Goal: Task Accomplishment & Management: Manage account settings

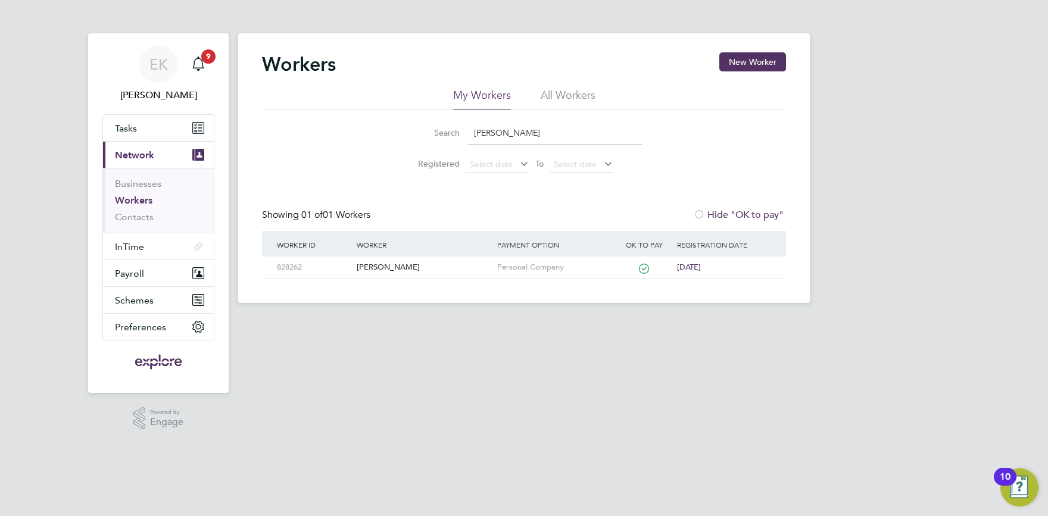
click at [525, 129] on input "Garofalo" at bounding box center [555, 132] width 174 height 23
drag, startPoint x: 508, startPoint y: 130, endPoint x: 248, endPoint y: 110, distance: 260.9
click at [468, 129] on input "Garofalo" at bounding box center [555, 132] width 174 height 23
type input "graham"
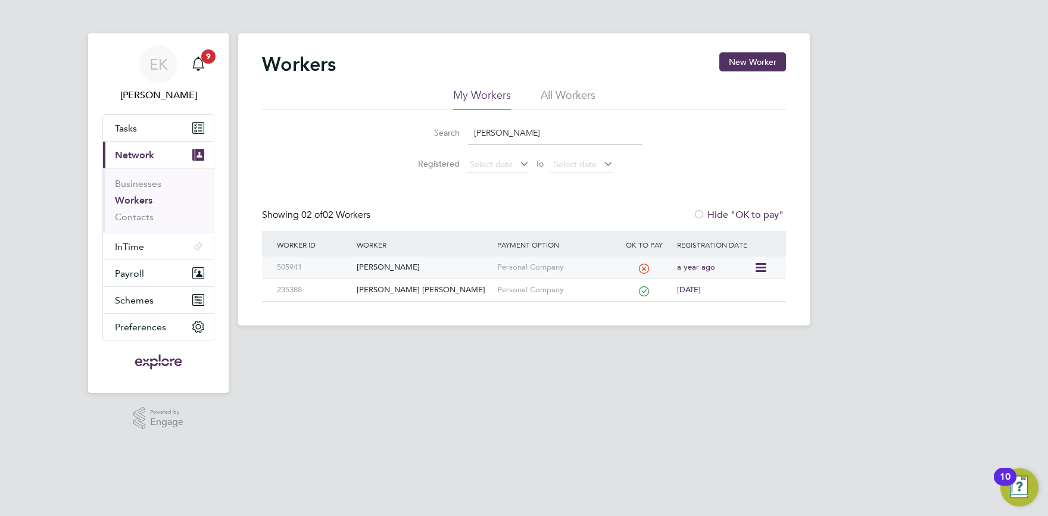
click at [382, 266] on div "[PERSON_NAME]" at bounding box center [424, 268] width 140 height 22
click at [499, 132] on input "graham" at bounding box center [555, 132] width 174 height 23
click at [376, 270] on div "[PERSON_NAME]" at bounding box center [424, 268] width 140 height 22
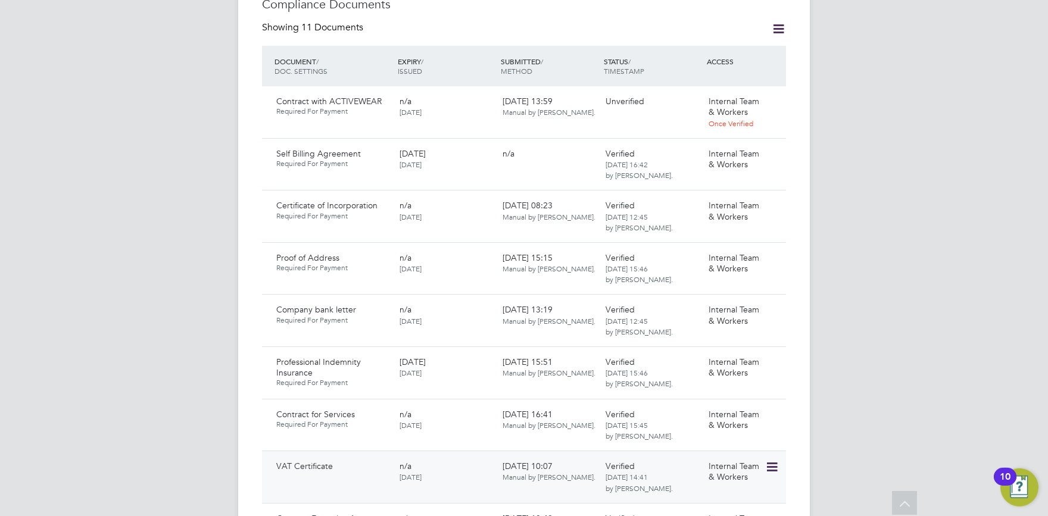
scroll to position [655, 0]
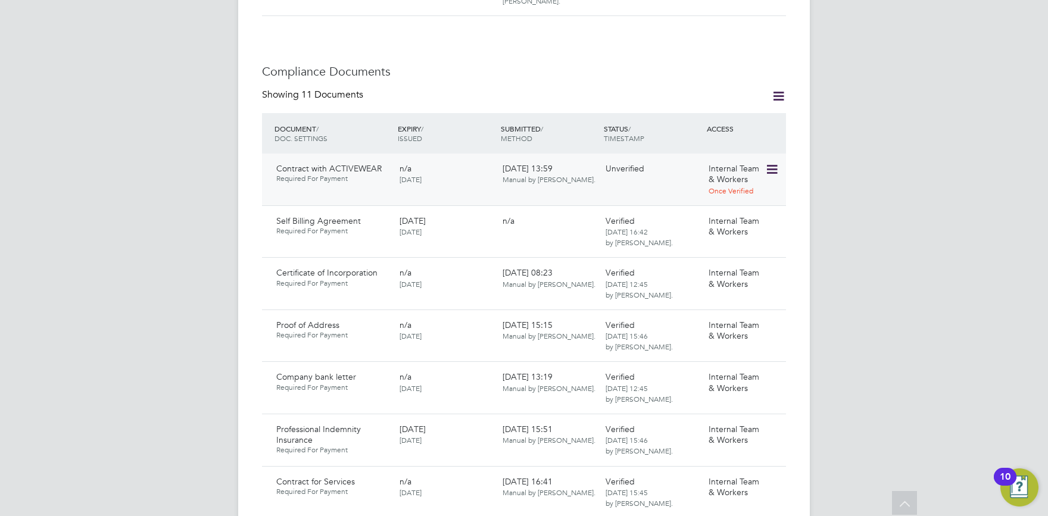
click at [767, 163] on icon at bounding box center [771, 170] width 12 height 14
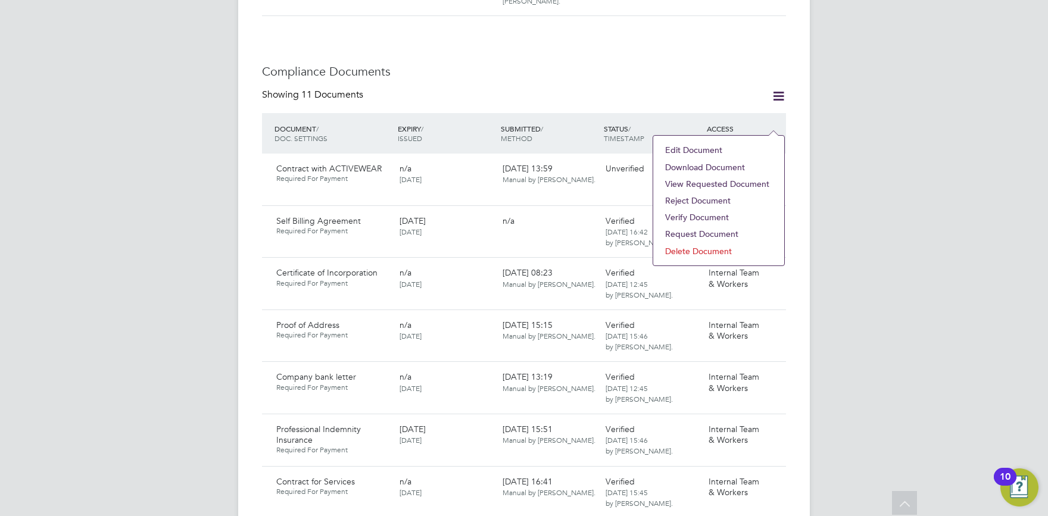
click at [699, 200] on li "Reject Document" at bounding box center [718, 200] width 119 height 17
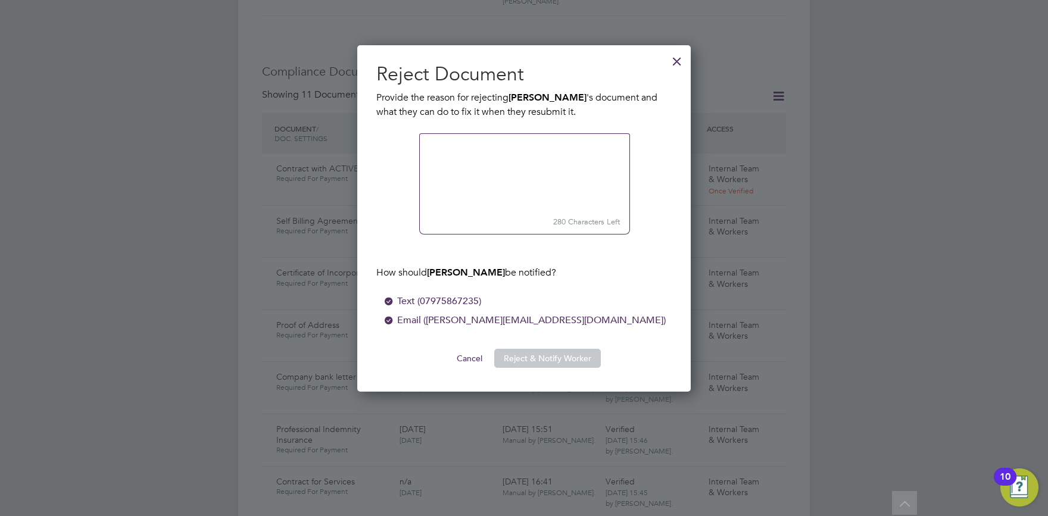
scroll to position [348, 334]
type textarea "wrong contract"
click at [526, 363] on button "Reject & Notify Worker" at bounding box center [547, 358] width 107 height 19
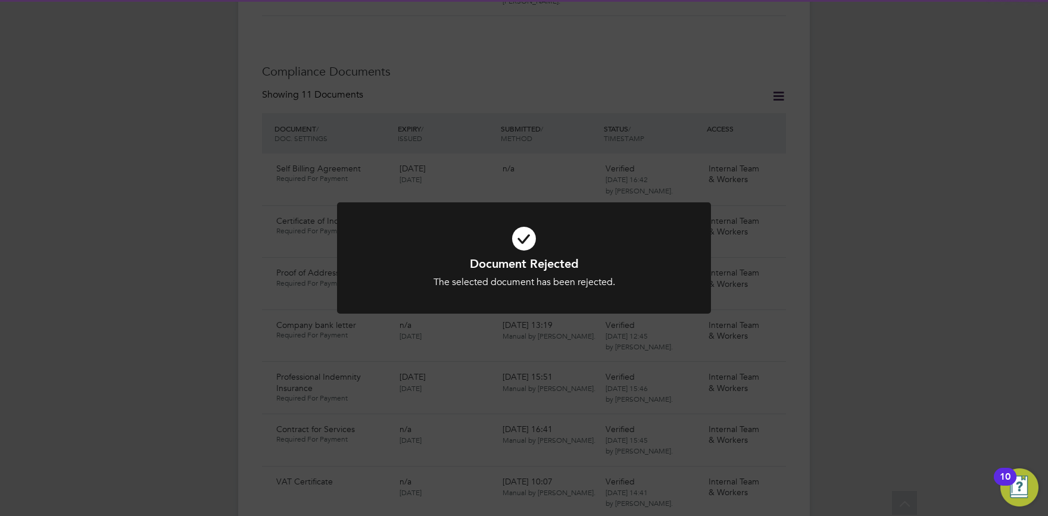
click at [517, 327] on div "Document Rejected The selected document has been rejected. Cancel Okay" at bounding box center [524, 265] width 374 height 126
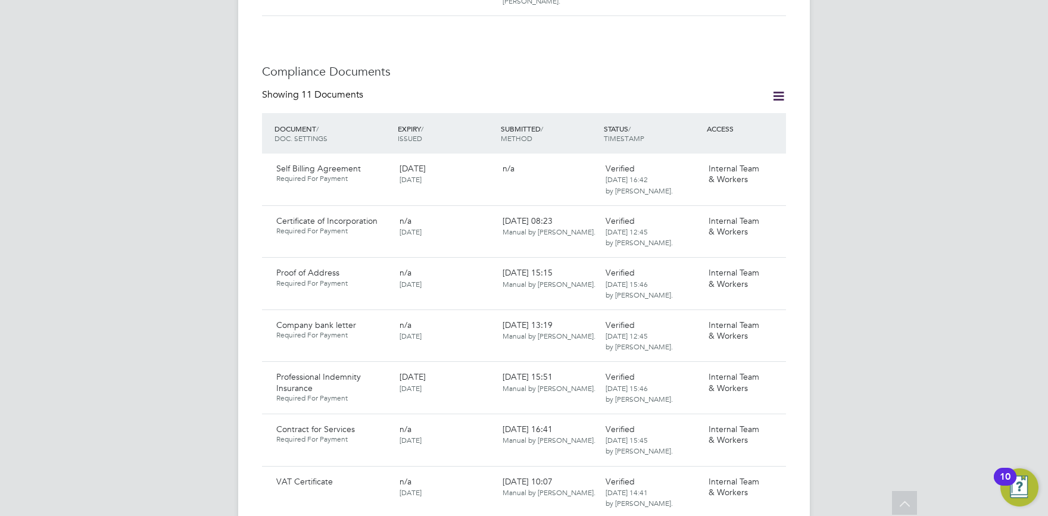
scroll to position [917, 0]
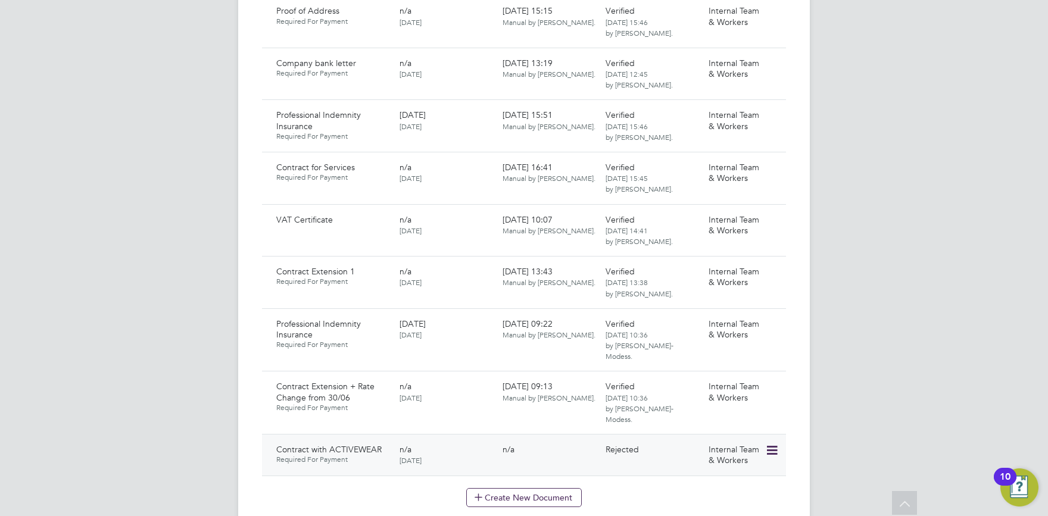
click at [772, 444] on icon at bounding box center [771, 451] width 12 height 14
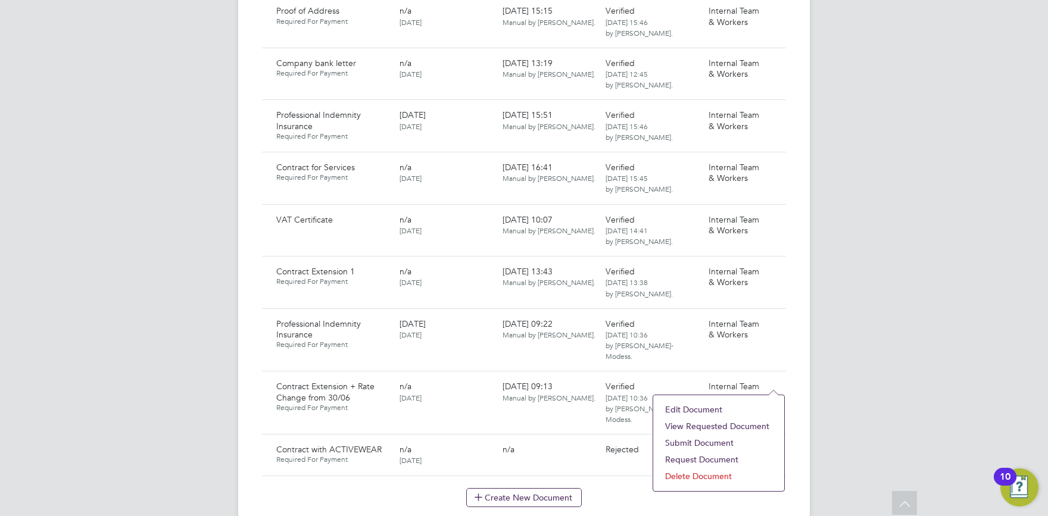
click at [716, 444] on li "Submit Document" at bounding box center [718, 443] width 119 height 17
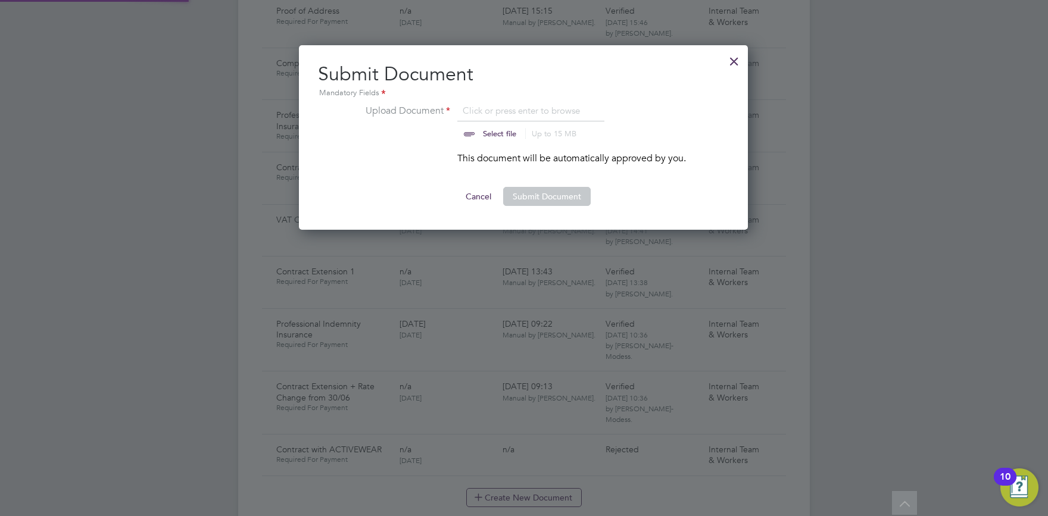
scroll to position [18, 147]
click at [480, 196] on button "Cancel" at bounding box center [478, 196] width 45 height 19
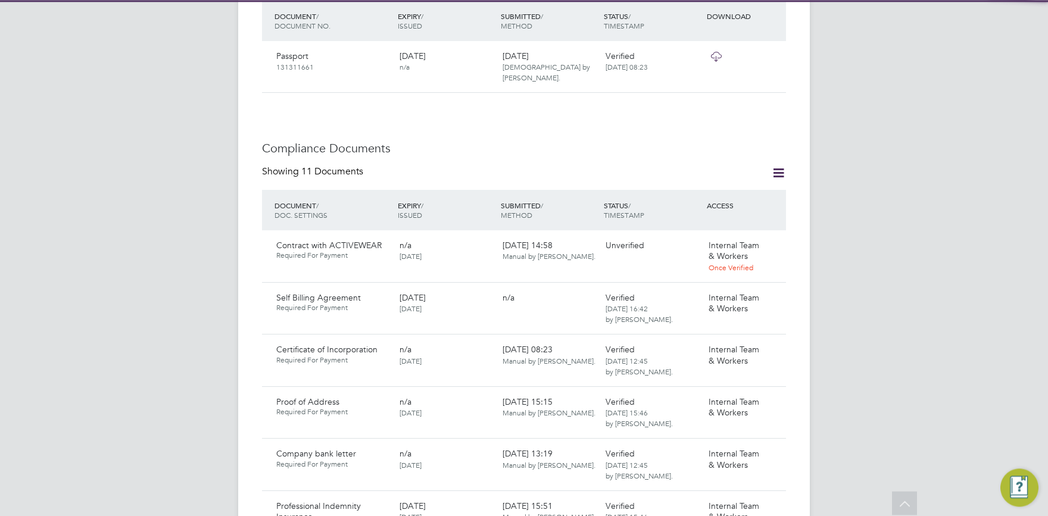
scroll to position [589, 0]
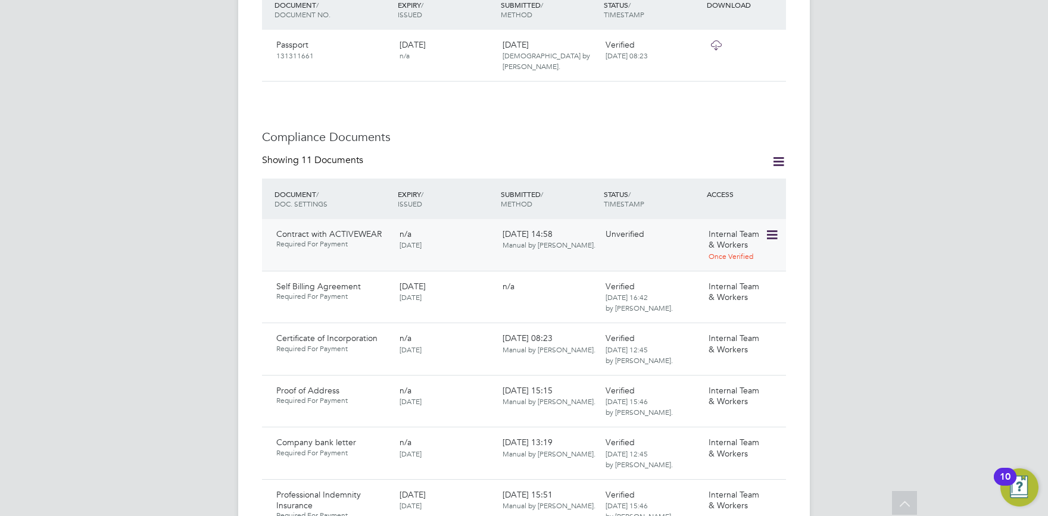
click at [773, 228] on icon at bounding box center [771, 235] width 12 height 14
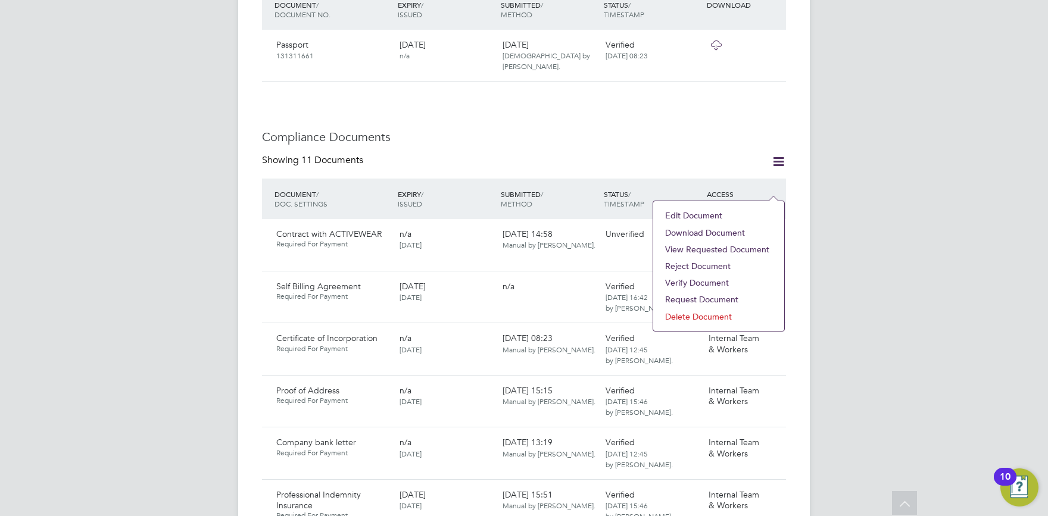
click at [711, 233] on li "Download Document" at bounding box center [718, 232] width 119 height 17
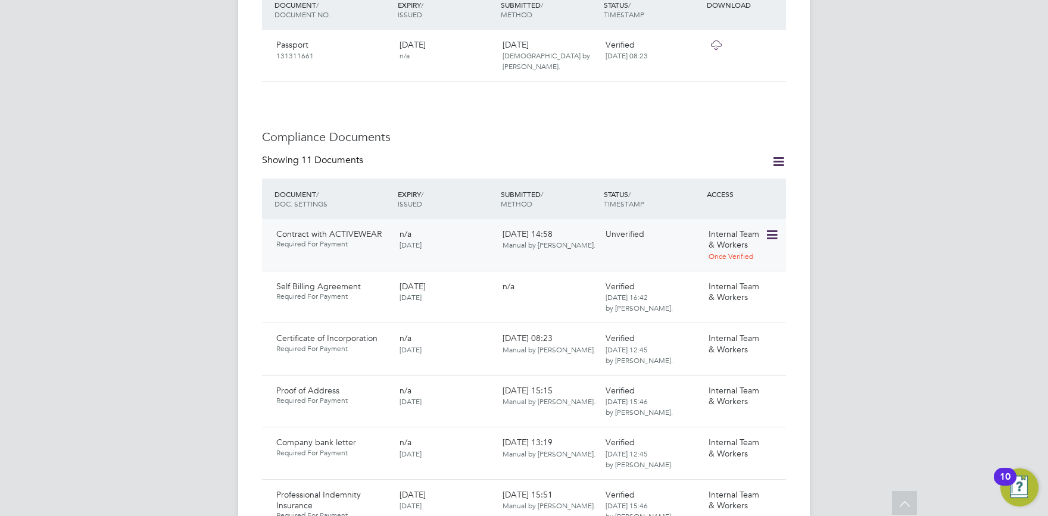
click at [777, 228] on icon at bounding box center [771, 235] width 12 height 14
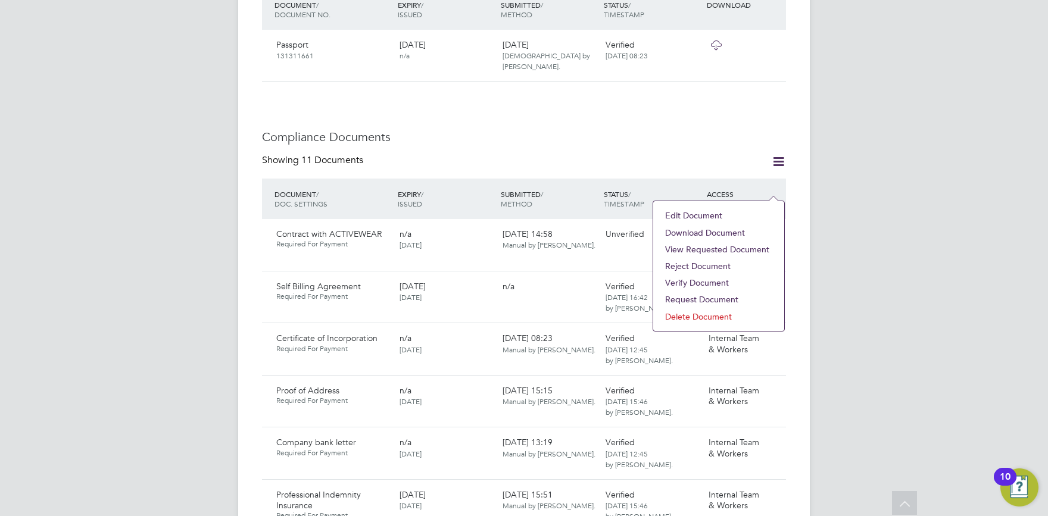
click at [703, 267] on li "Reject Document" at bounding box center [718, 266] width 119 height 17
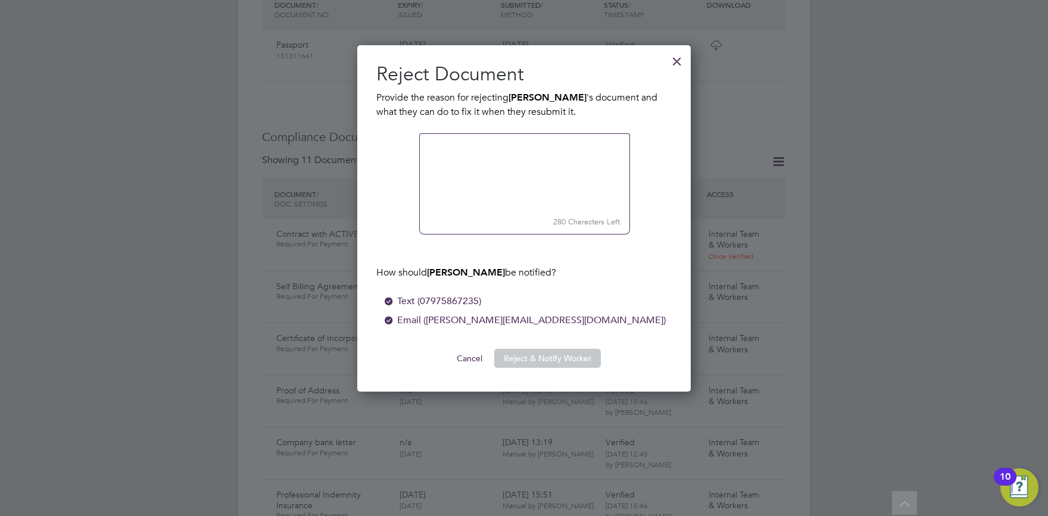
scroll to position [348, 334]
click at [495, 218] on small "280 Characters Left" at bounding box center [524, 222] width 211 height 24
click at [516, 146] on textarea at bounding box center [524, 172] width 211 height 79
type textarea "not all pages"
click at [560, 365] on button "Reject & Notify Worker" at bounding box center [547, 358] width 107 height 19
